Goal: Task Accomplishment & Management: Manage account settings

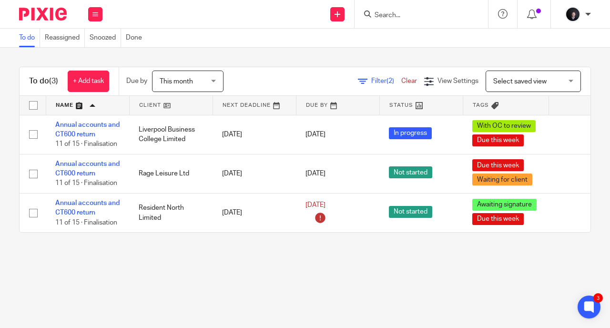
click at [405, 18] on input "Search" at bounding box center [417, 15] width 86 height 9
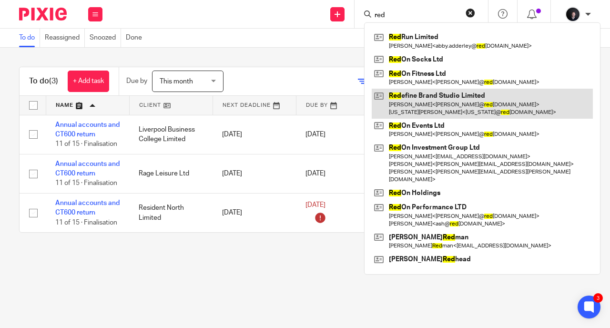
type input "red"
click at [422, 111] on link at bounding box center [482, 104] width 221 height 30
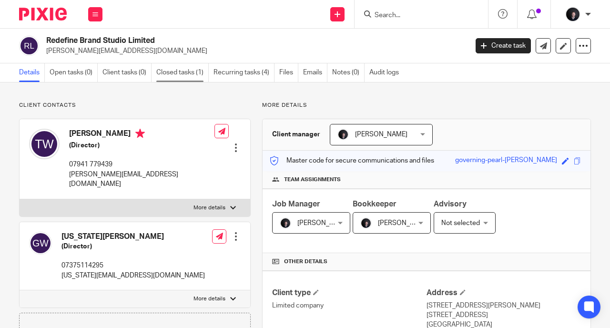
click at [180, 68] on link "Closed tasks (1)" at bounding box center [182, 72] width 52 height 19
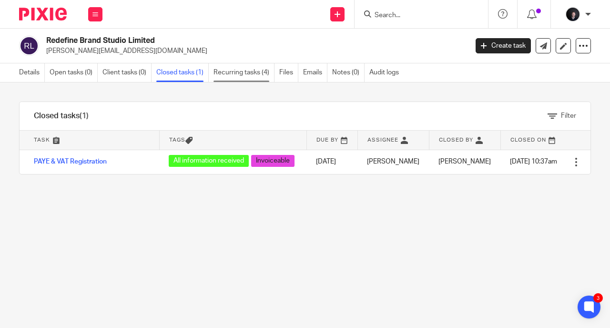
click at [245, 71] on link "Recurring tasks (4)" at bounding box center [244, 72] width 61 height 19
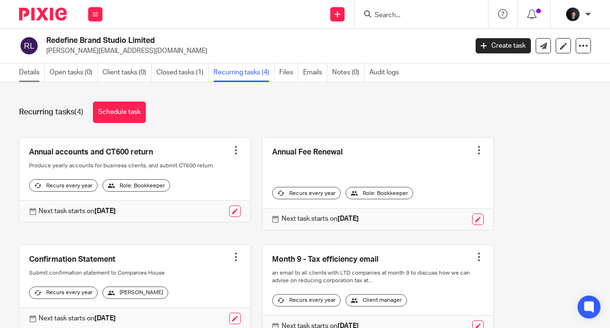
click at [30, 71] on link "Details" at bounding box center [32, 72] width 26 height 19
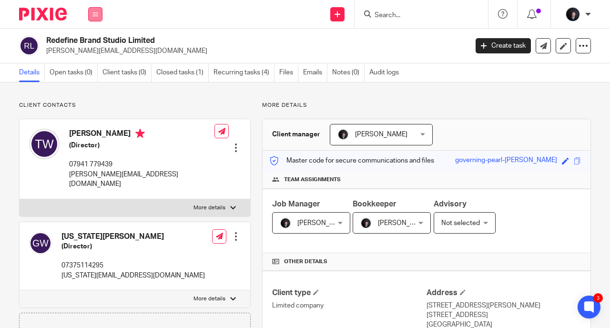
click at [94, 12] on icon at bounding box center [95, 14] width 6 height 6
click at [92, 42] on link "Work" at bounding box center [89, 44] width 15 height 7
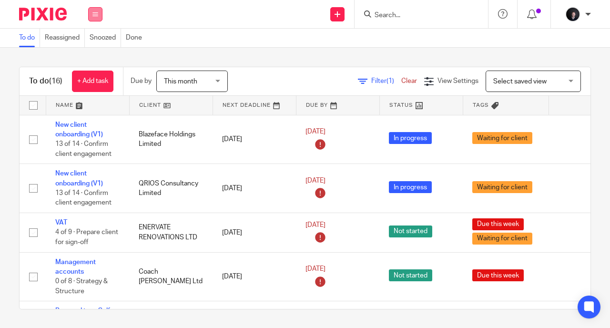
click at [95, 10] on button at bounding box center [95, 14] width 14 height 14
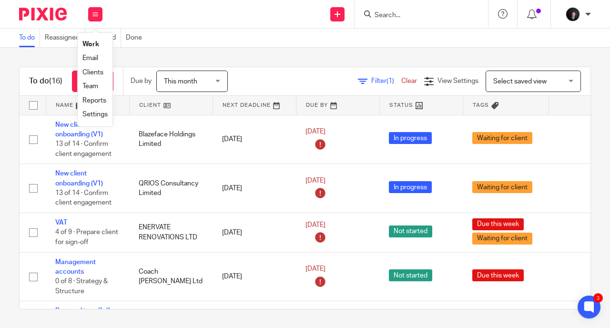
click at [88, 116] on link "Settings" at bounding box center [94, 114] width 25 height 7
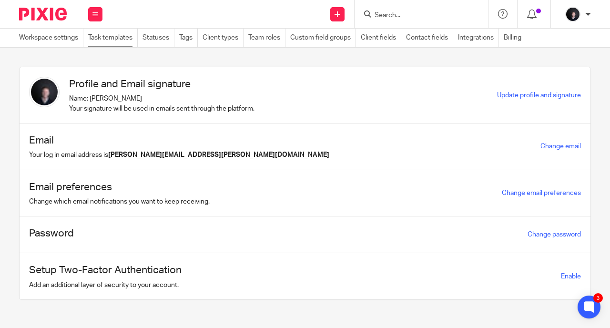
click at [117, 37] on link "Task templates" at bounding box center [113, 38] width 50 height 19
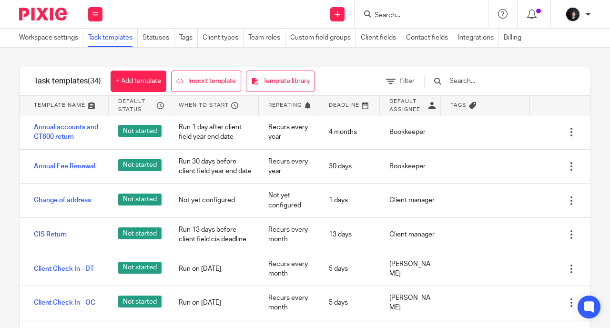
click at [63, 104] on span "Template name" at bounding box center [59, 105] width 51 height 8
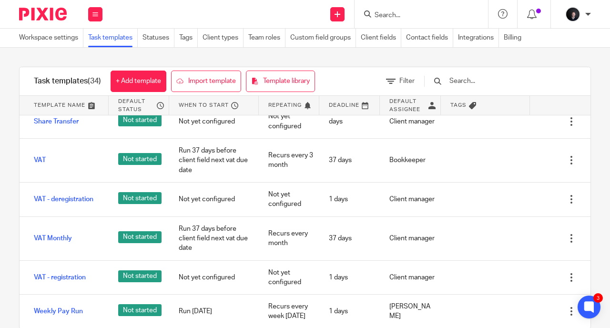
scroll to position [1046, 0]
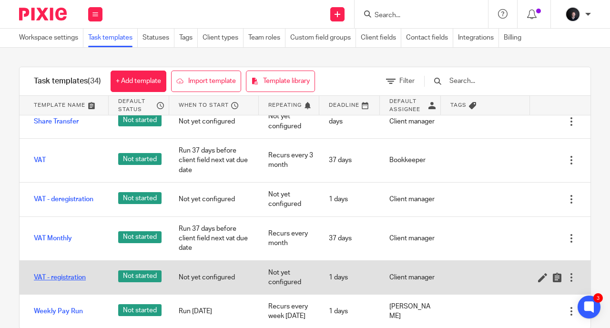
click at [60, 282] on link "VAT - registration" at bounding box center [60, 278] width 52 height 10
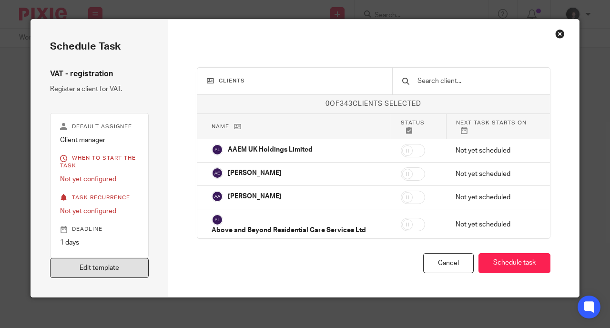
click at [80, 266] on link "Edit template" at bounding box center [99, 268] width 99 height 20
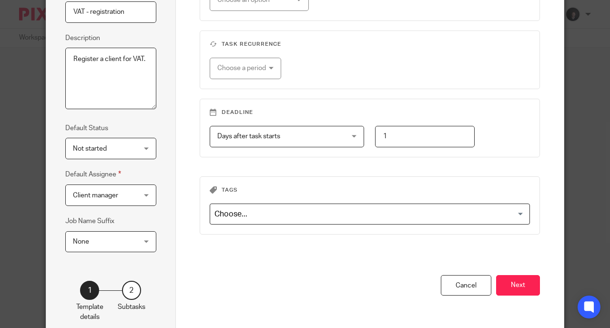
scroll to position [105, 0]
click at [517, 286] on button "Next" at bounding box center [518, 285] width 44 height 20
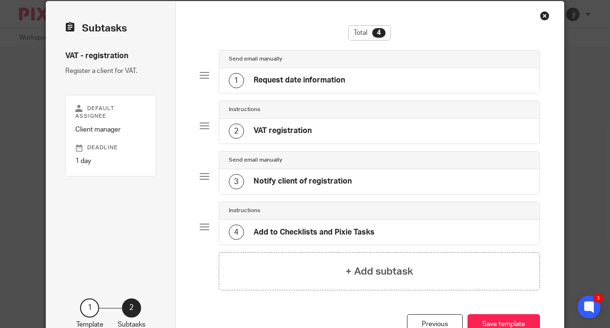
scroll to position [18, 0]
click at [296, 73] on div "1 Request date information" at bounding box center [287, 80] width 116 height 15
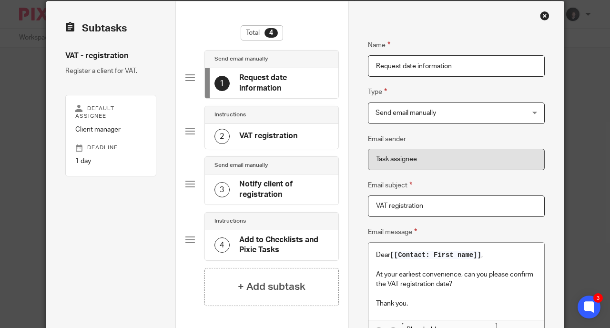
click at [253, 141] on div "2 VAT registration" at bounding box center [255, 136] width 83 height 15
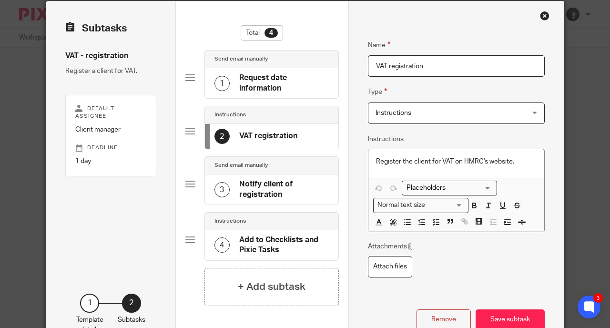
click at [247, 188] on h4 "Notify client of registration" at bounding box center [284, 189] width 90 height 20
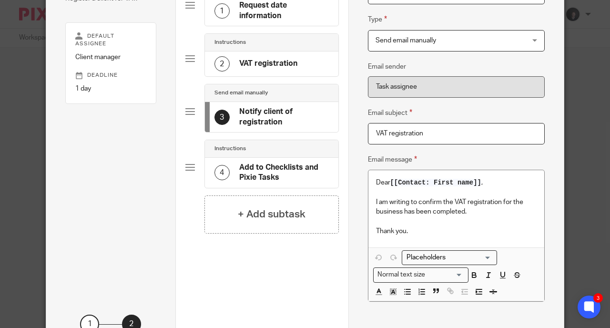
scroll to position [91, 0]
click at [268, 172] on h4 "Add to Checklists and Pixie Tasks" at bounding box center [284, 173] width 90 height 20
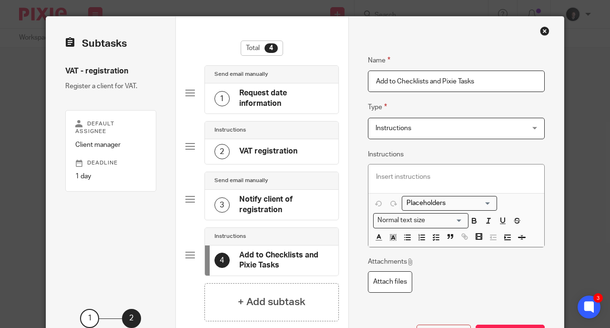
scroll to position [0, 0]
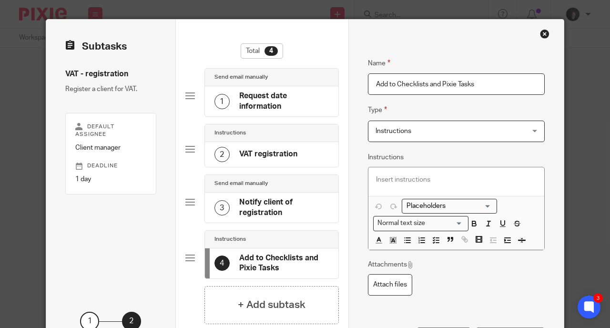
click at [254, 97] on h4 "Request date information" at bounding box center [284, 101] width 90 height 20
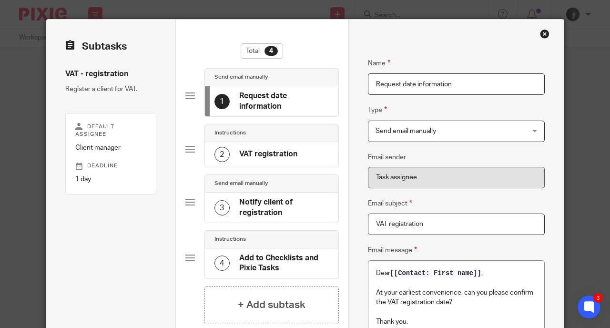
click at [278, 156] on h4 "VAT registration" at bounding box center [268, 154] width 58 height 10
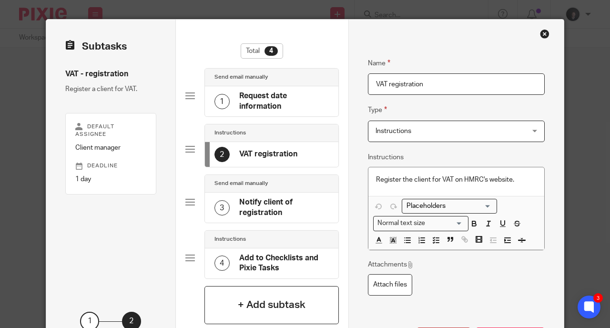
click at [271, 308] on h4 "+ Add subtask" at bounding box center [272, 304] width 68 height 15
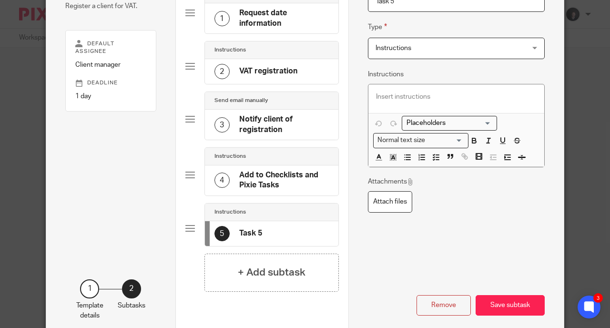
scroll to position [90, 0]
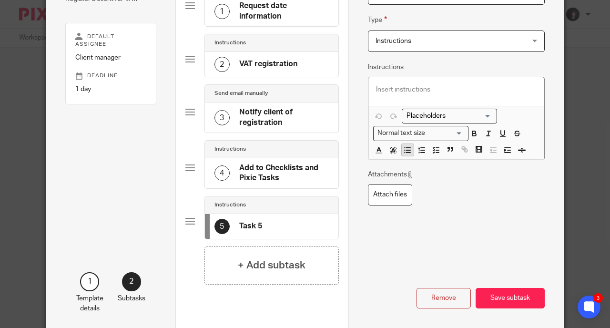
click at [403, 149] on icon "button" at bounding box center [407, 150] width 9 height 9
click at [418, 149] on icon "button" at bounding box center [418, 149] width 1 height 1
click at [433, 153] on icon "button" at bounding box center [436, 150] width 9 height 9
click at [433, 150] on icon "button" at bounding box center [436, 150] width 9 height 9
click at [436, 153] on line "button" at bounding box center [437, 153] width 3 height 0
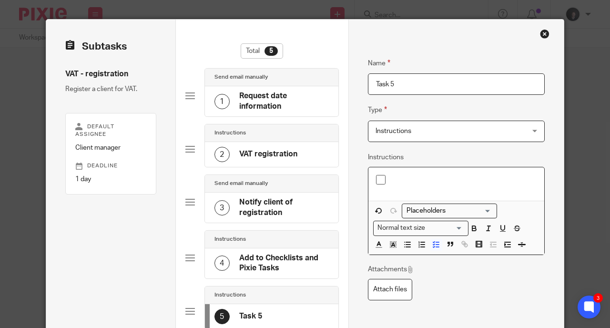
scroll to position [0, 0]
drag, startPoint x: 398, startPoint y: 74, endPoint x: 327, endPoint y: 81, distance: 71.3
click at [327, 81] on div "Subtasks VAT - registration Register a client for VAT. Default assignee Client …" at bounding box center [305, 220] width 518 height 403
type input "B"
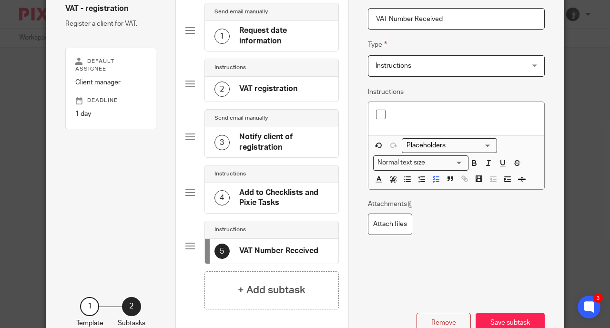
scroll to position [66, 0]
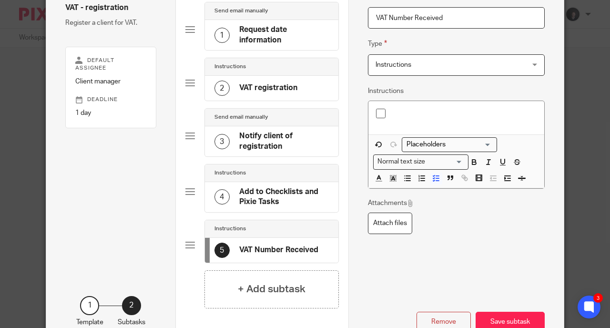
type input "VAT Number Received"
click at [396, 116] on p at bounding box center [463, 114] width 147 height 10
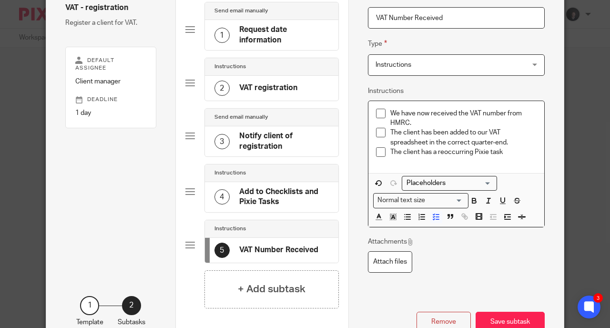
click at [507, 149] on p "The client has a reoccurring Pixie task" at bounding box center [463, 152] width 147 height 10
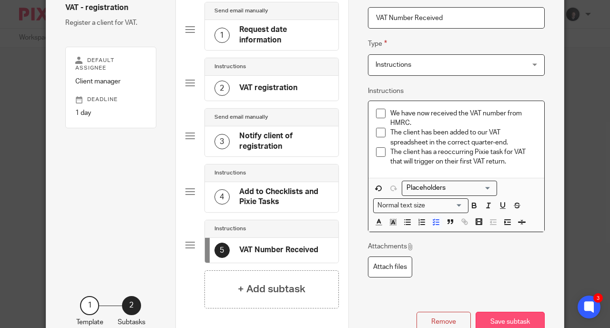
click at [494, 327] on button "Save subtask" at bounding box center [510, 322] width 69 height 20
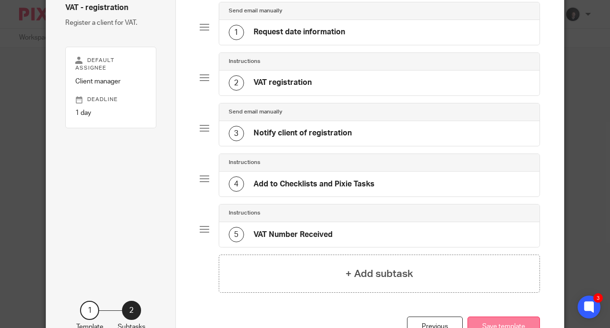
click at [492, 319] on button "Save template" at bounding box center [504, 326] width 72 height 20
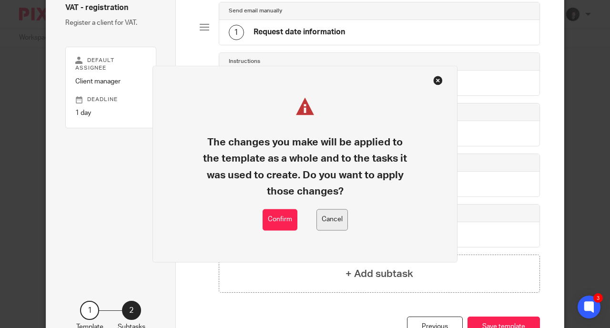
click at [323, 213] on button "Cancel" at bounding box center [331, 219] width 31 height 21
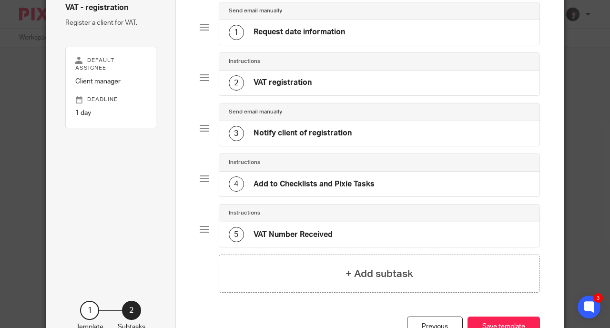
scroll to position [0, 0]
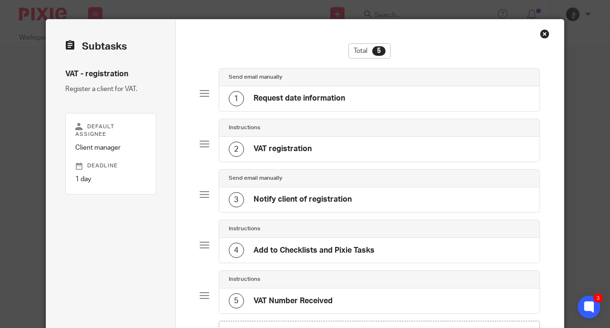
click at [540, 32] on div "Close this dialog window" at bounding box center [545, 34] width 10 height 10
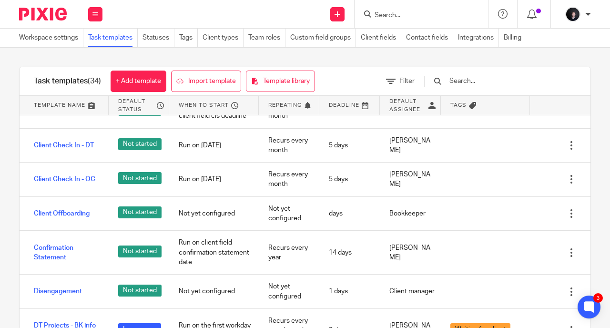
scroll to position [122, 0]
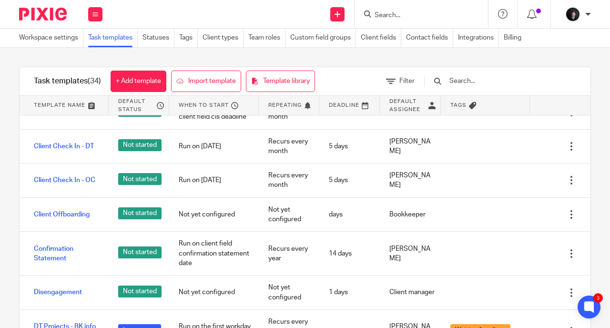
click at [36, 14] on img at bounding box center [43, 14] width 48 height 13
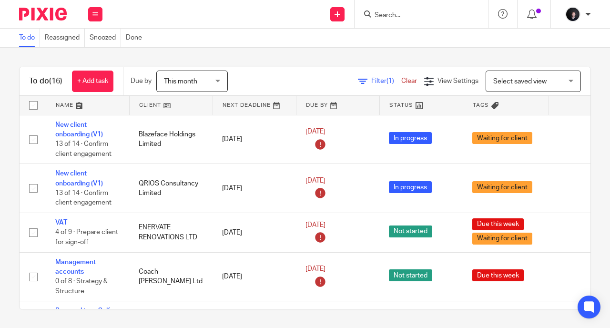
click at [424, 16] on input "Search" at bounding box center [417, 15] width 86 height 9
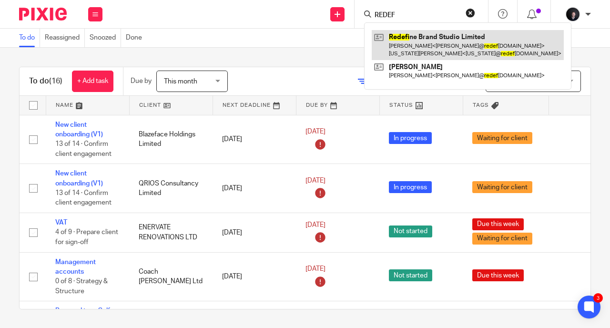
type input "REDEF"
click at [418, 41] on link at bounding box center [468, 45] width 192 height 30
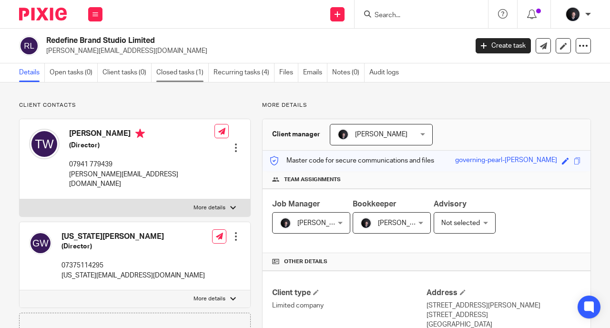
click at [176, 70] on link "Closed tasks (1)" at bounding box center [182, 72] width 52 height 19
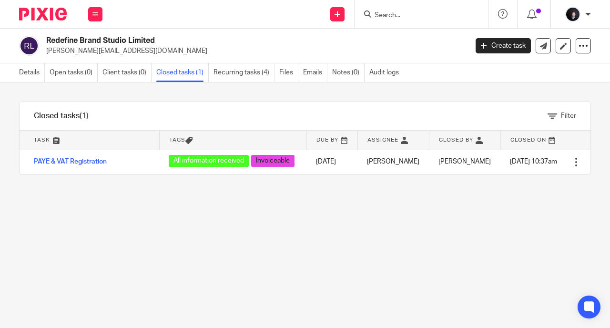
click at [62, 163] on link "PAYE & VAT Registration" at bounding box center [70, 161] width 73 height 7
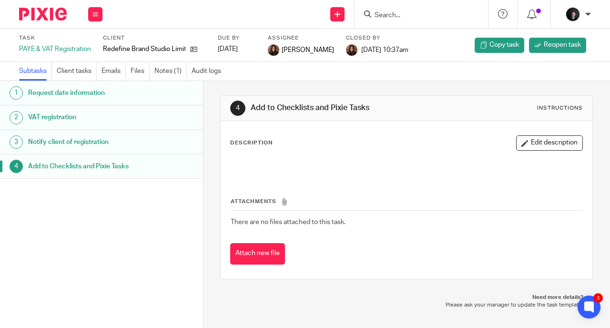
click at [65, 171] on h1 "Add to Checklists and Pixie Tasks" at bounding box center [83, 166] width 110 height 14
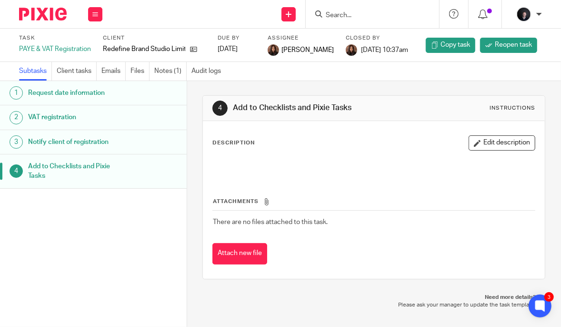
click at [353, 14] on input "Search" at bounding box center [368, 15] width 86 height 9
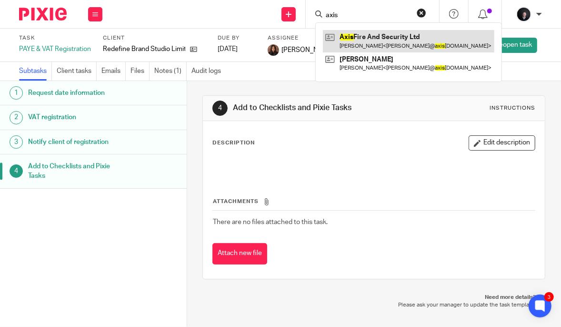
type input "axis"
click at [366, 41] on link at bounding box center [409, 41] width 172 height 22
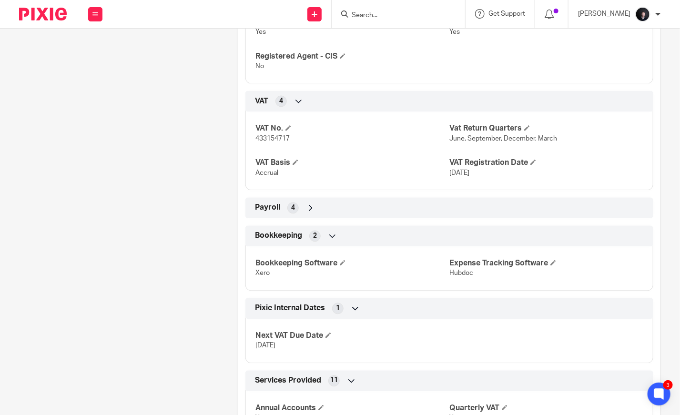
scroll to position [856, 0]
click at [321, 216] on div "Payroll 4" at bounding box center [450, 208] width 394 height 16
